Goal: Navigation & Orientation: Find specific page/section

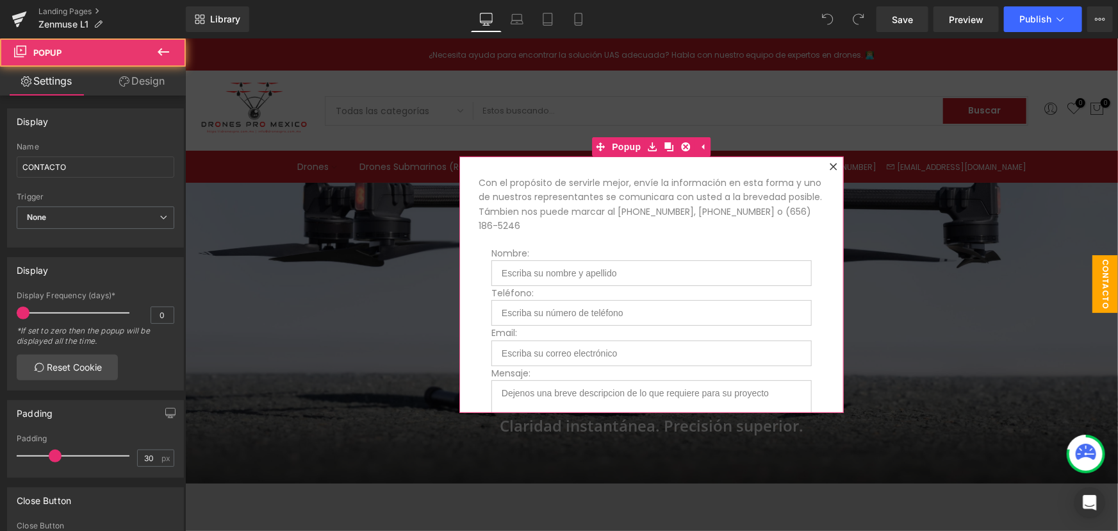
click at [829, 164] on icon at bounding box center [833, 166] width 8 height 8
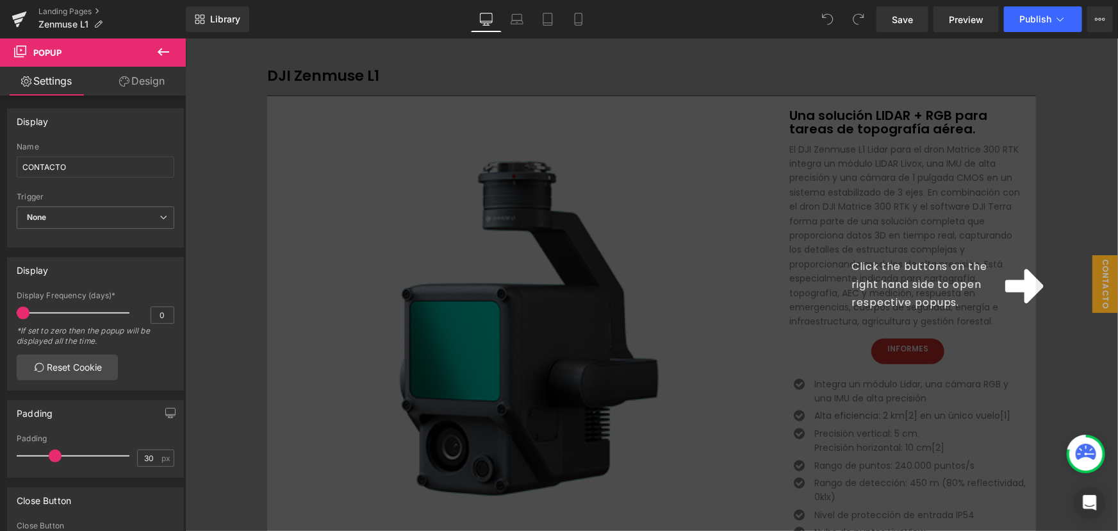
scroll to position [524, 0]
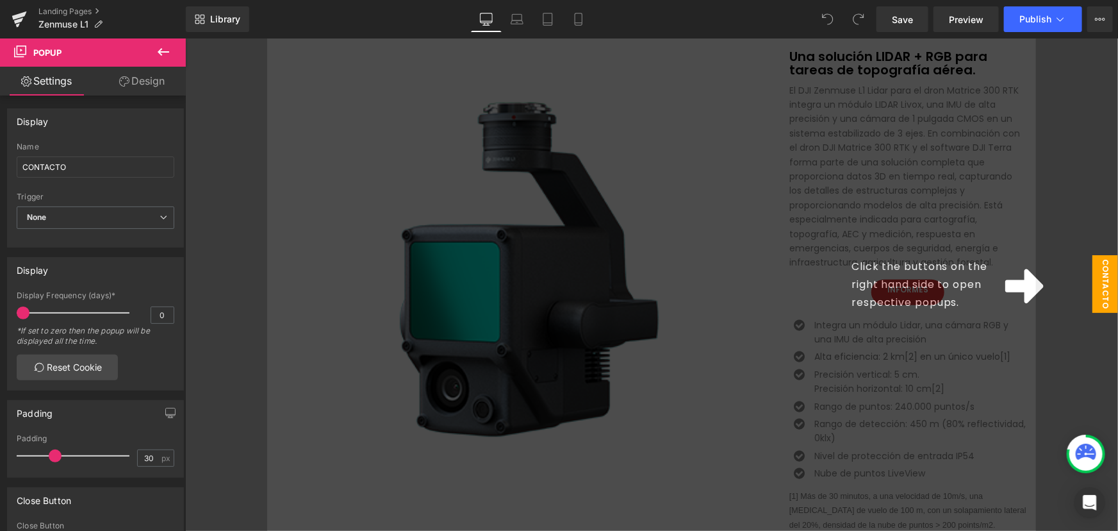
click at [1096, 282] on span "CONTACTO" at bounding box center [1105, 283] width 26 height 58
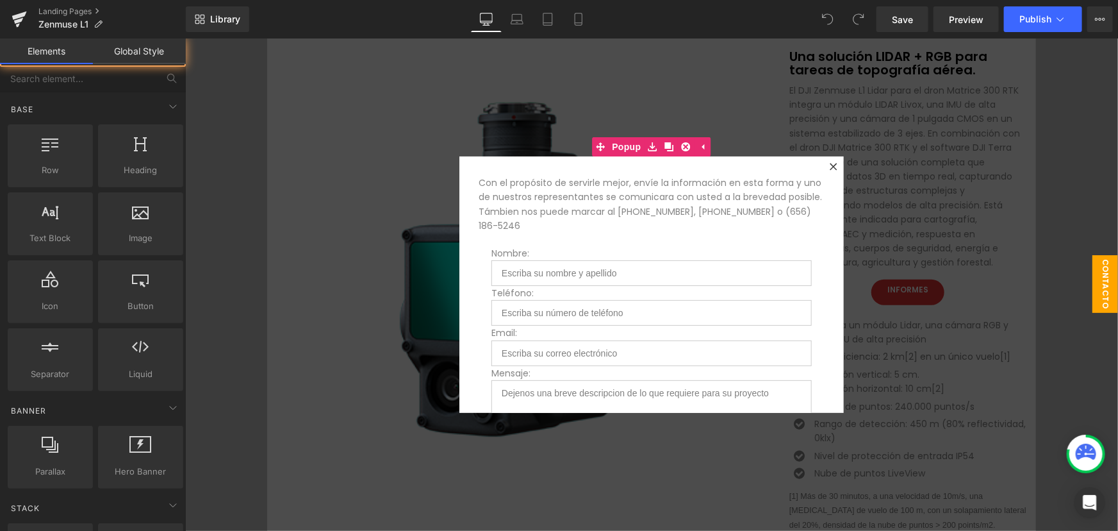
click at [1096, 282] on span "CONTACTO" at bounding box center [1105, 283] width 26 height 58
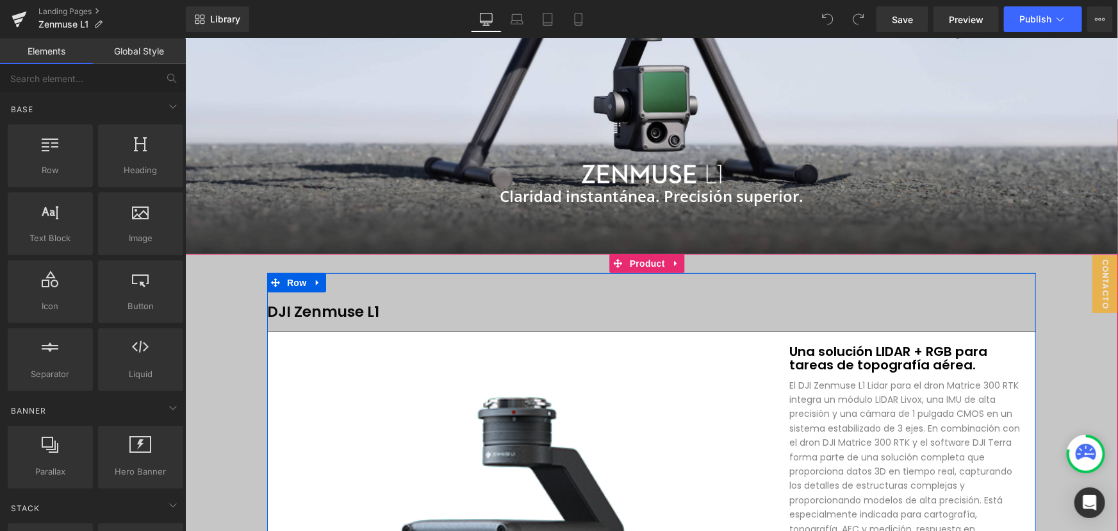
scroll to position [0, 0]
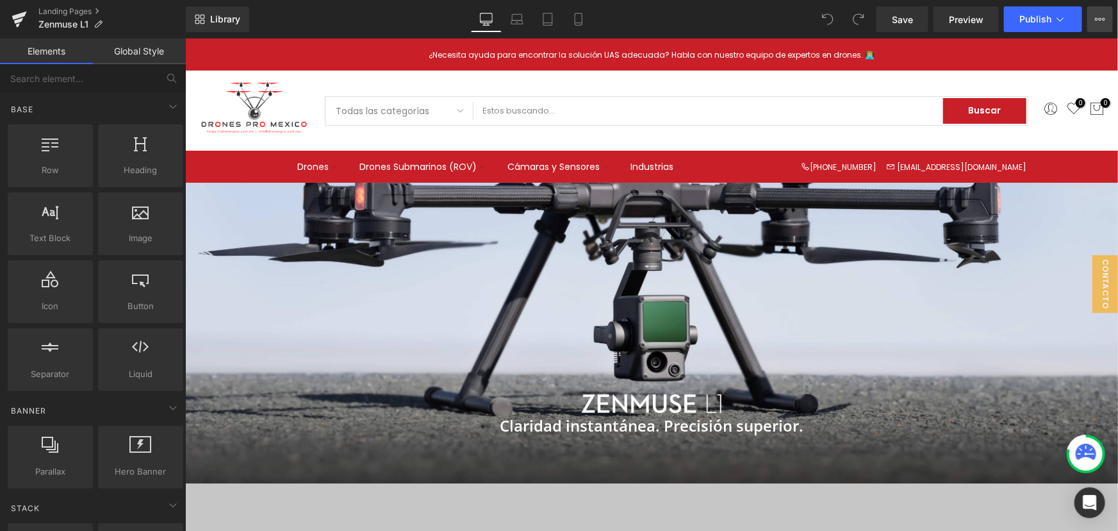
click at [1097, 18] on icon at bounding box center [1096, 19] width 3 height 3
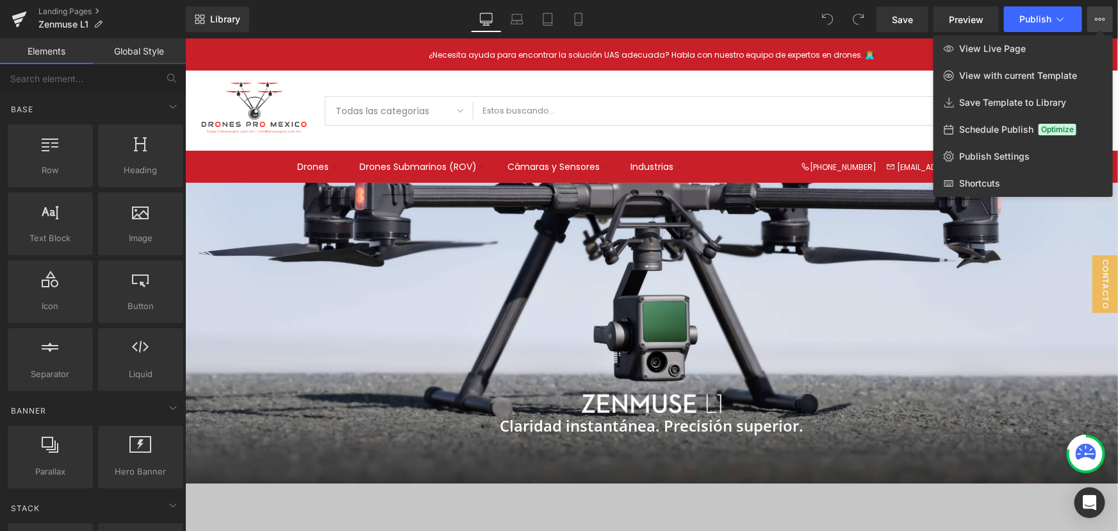
click at [698, 293] on div at bounding box center [651, 284] width 933 height 492
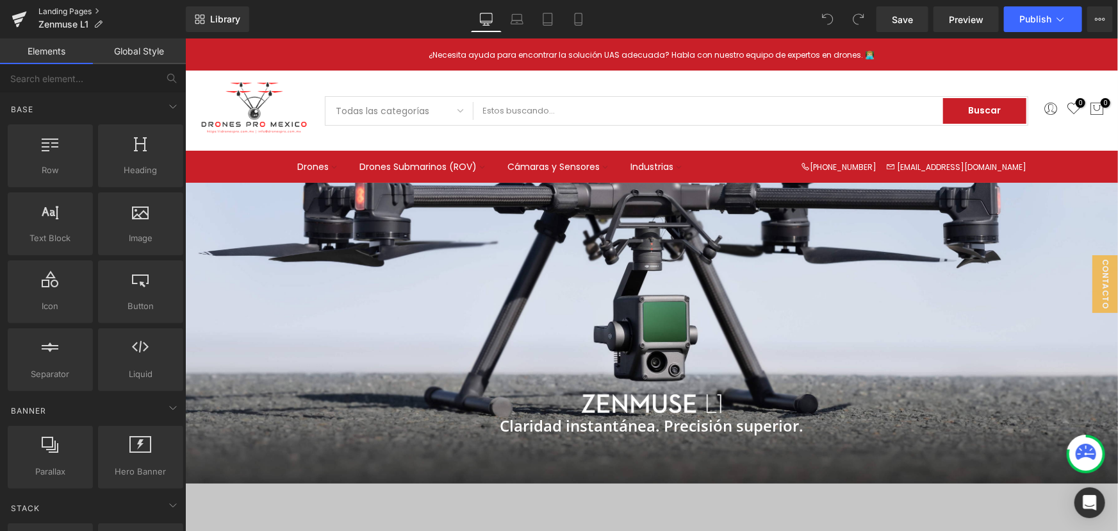
click at [72, 11] on link "Landing Pages" at bounding box center [111, 11] width 147 height 10
